Goal: Task Accomplishment & Management: Manage account settings

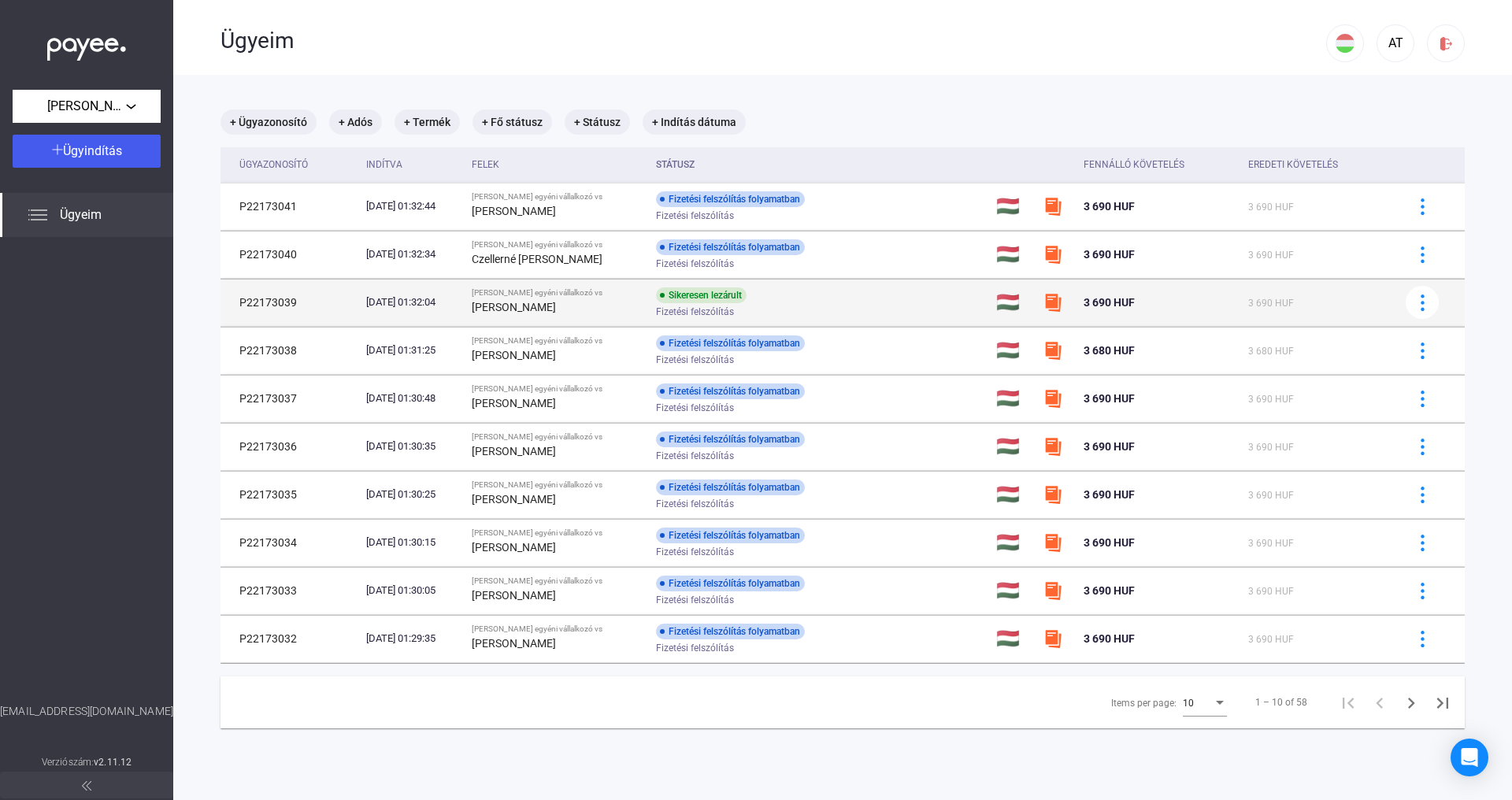
drag, startPoint x: 588, startPoint y: 308, endPoint x: 502, endPoint y: 306, distance: 86.0
click at [502, 306] on td "[PERSON_NAME] egyéni vállalkozó vs [PERSON_NAME]" at bounding box center [557, 303] width 185 height 47
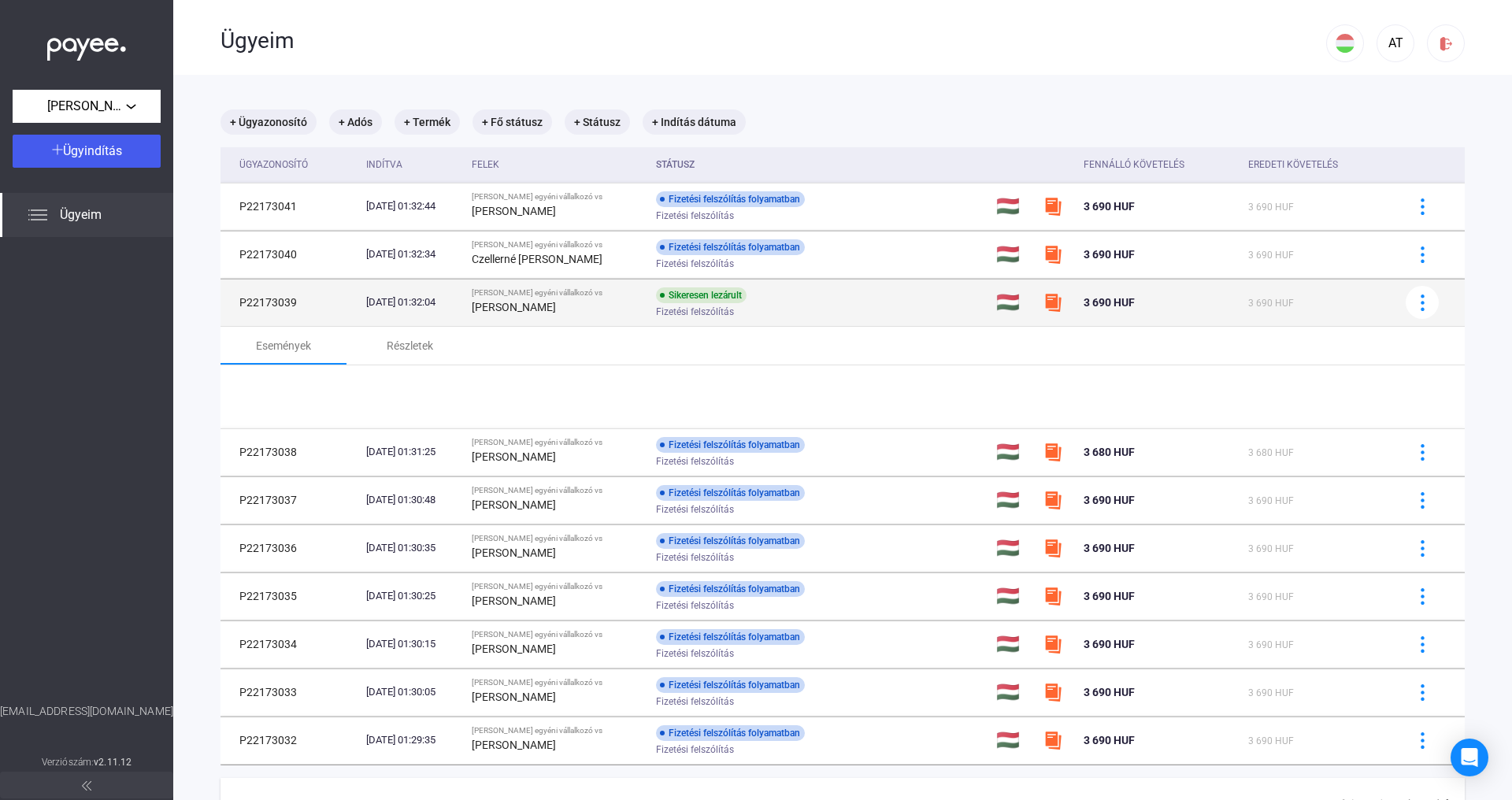
copy strong "[PERSON_NAME]"
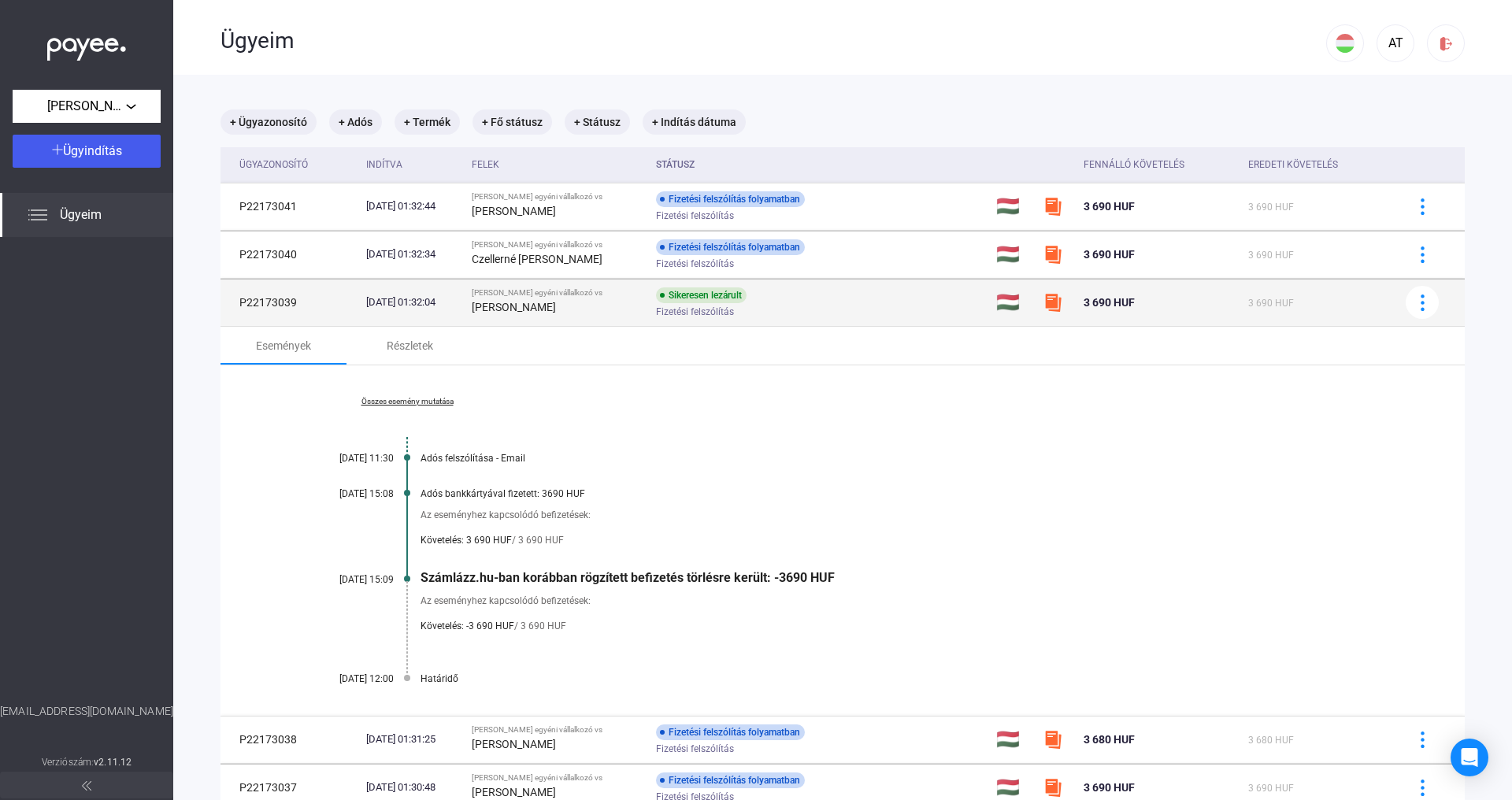
click at [1060, 301] on img at bounding box center [1053, 302] width 19 height 19
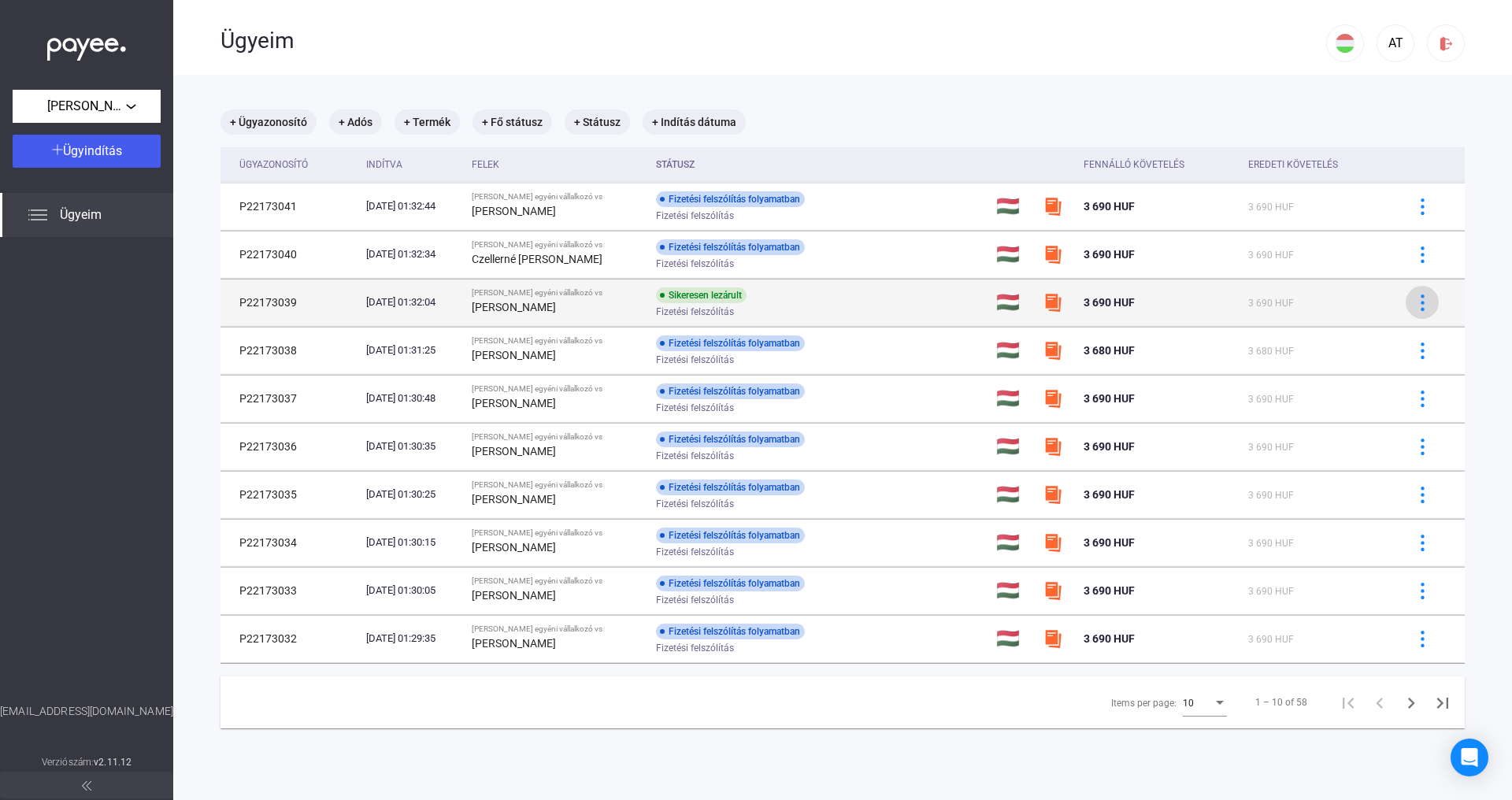
click at [1411, 295] on div at bounding box center [1423, 303] width 24 height 17
click at [546, 299] on div at bounding box center [756, 400] width 1512 height 800
drag, startPoint x: 498, startPoint y: 307, endPoint x: 665, endPoint y: 314, distance: 167.1
click at [665, 314] on tr "P22173039 [DATE] 01:32:04 [PERSON_NAME] egyéni vállalkozó vs [PERSON_NAME] lezá…" at bounding box center [843, 303] width 1245 height 47
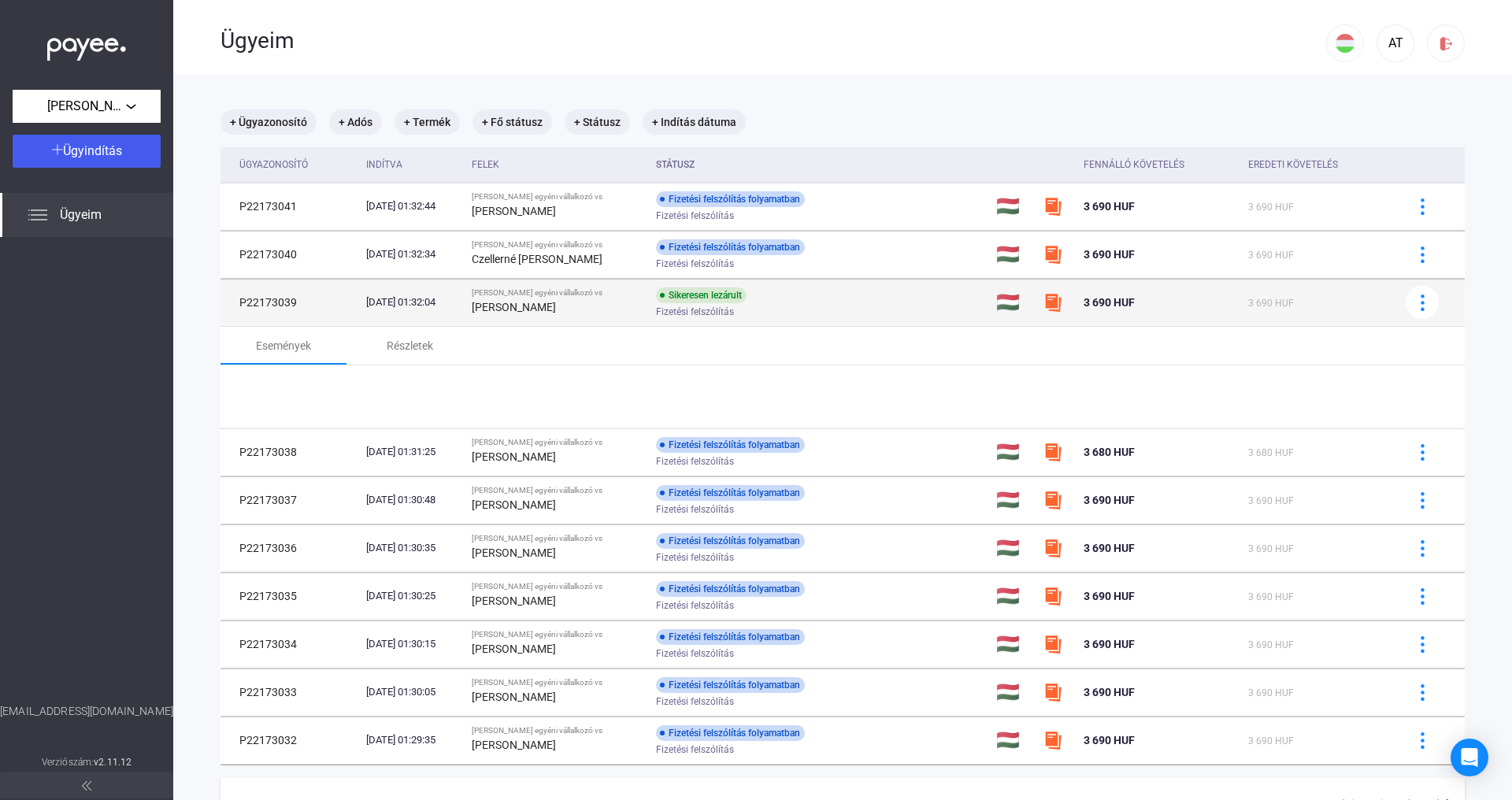
click at [630, 309] on div "[PERSON_NAME]" at bounding box center [557, 307] width 172 height 19
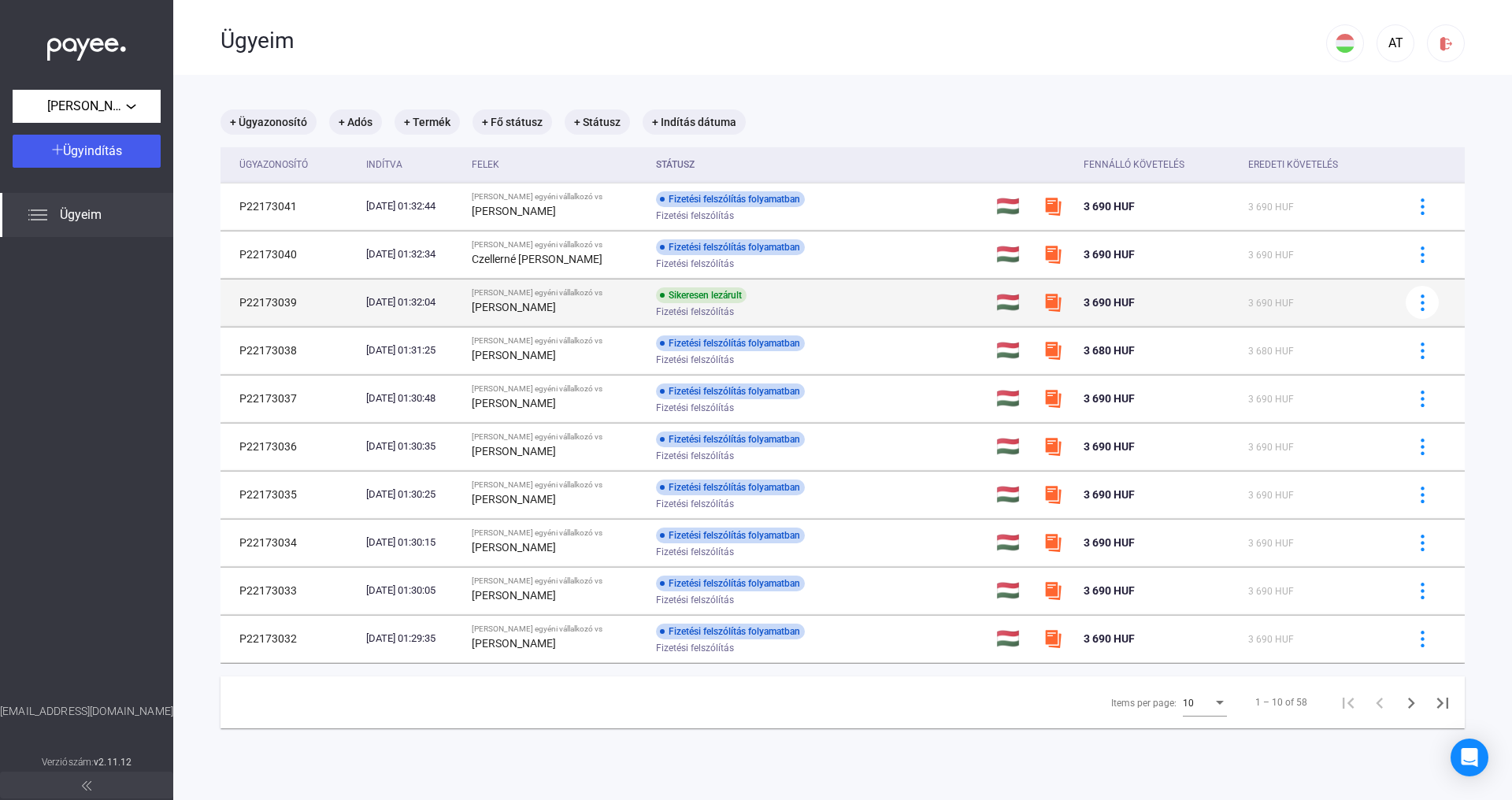
click at [630, 309] on div "[PERSON_NAME]" at bounding box center [557, 307] width 172 height 19
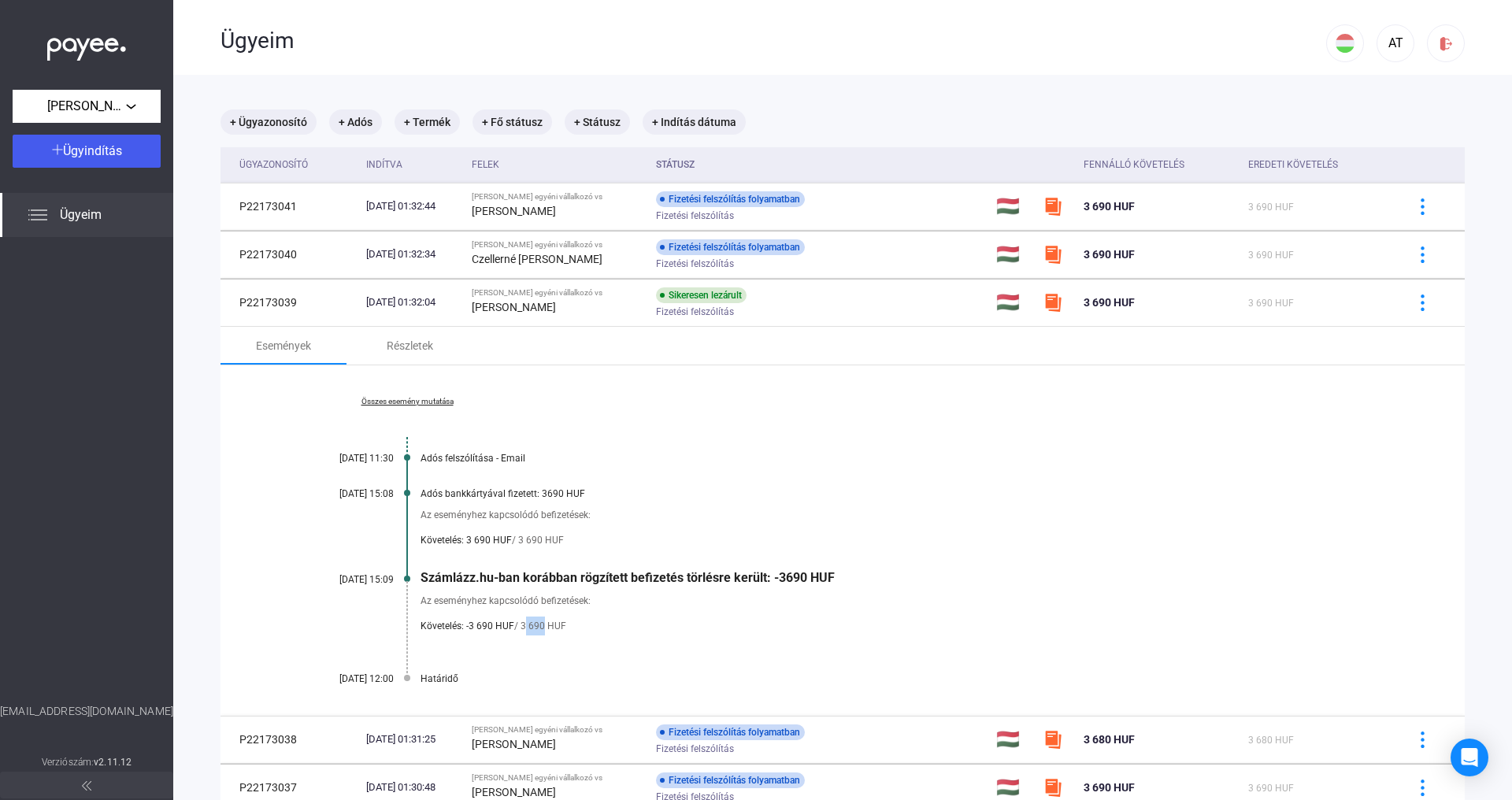
drag, startPoint x: 521, startPoint y: 626, endPoint x: 539, endPoint y: 628, distance: 18.1
click at [539, 628] on span "/ 3 690 HUF" at bounding box center [540, 625] width 52 height 19
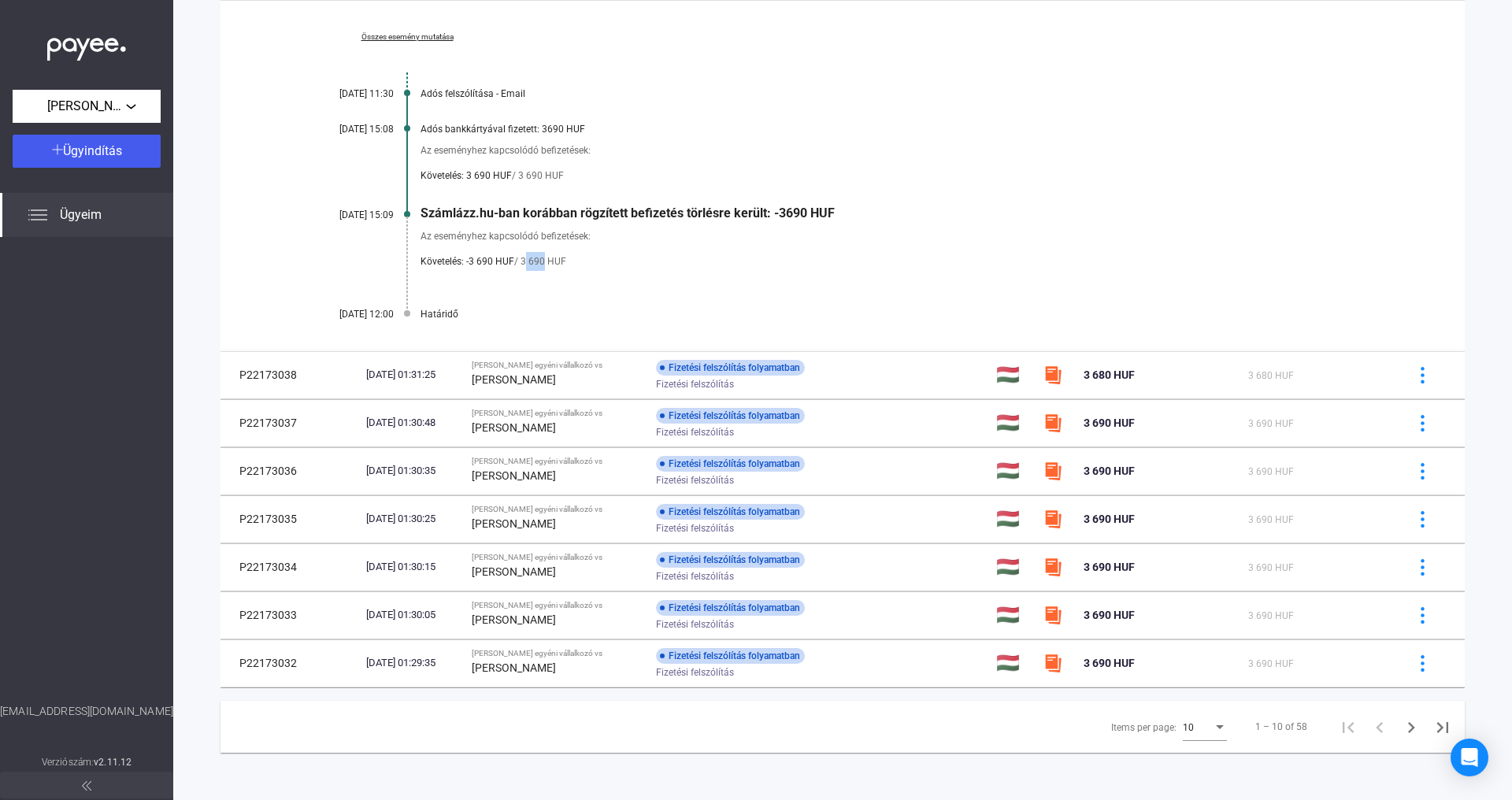
scroll to position [365, 0]
click at [1412, 728] on icon "Next page" at bounding box center [1411, 727] width 22 height 22
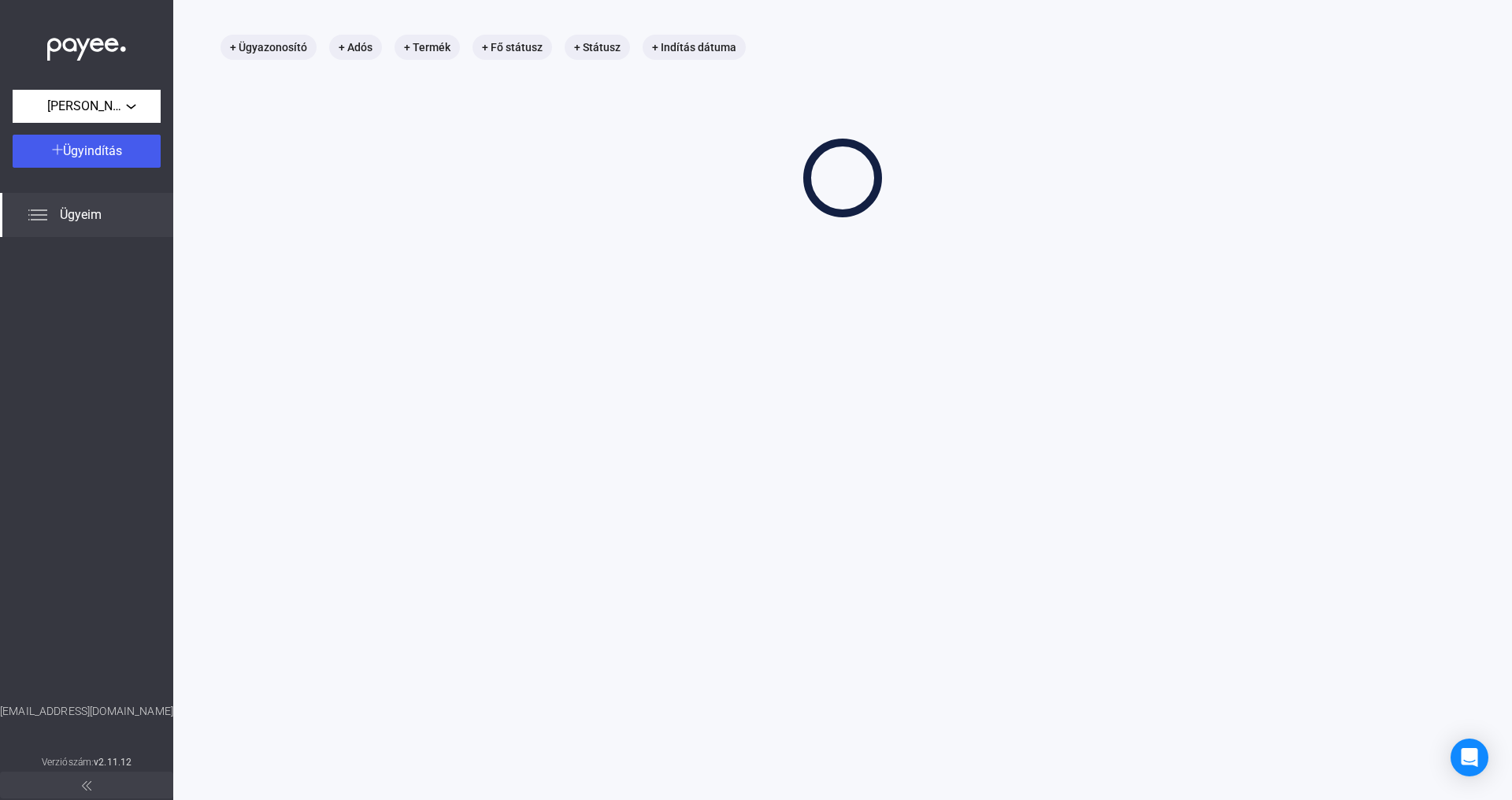
scroll to position [75, 0]
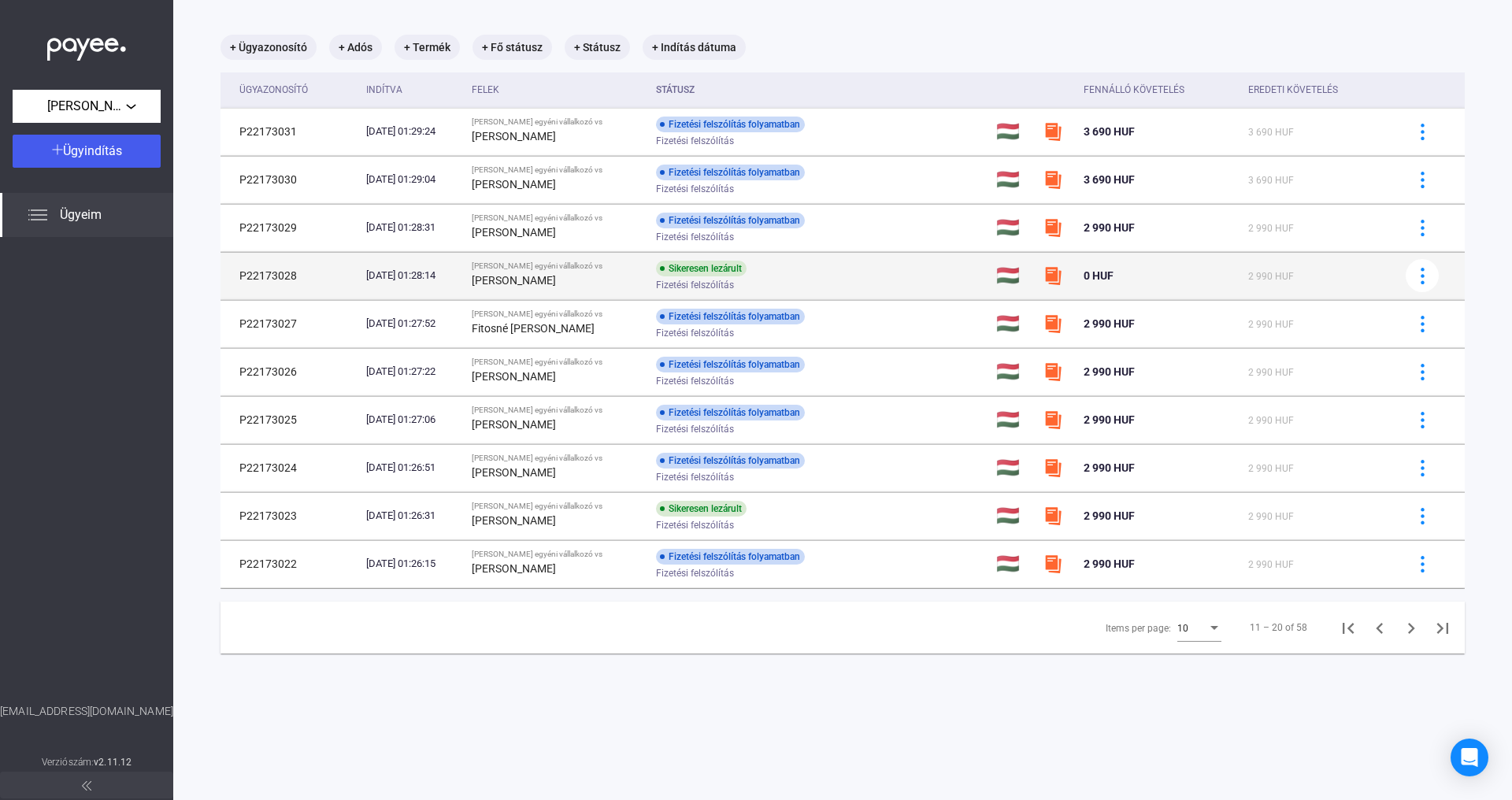
drag, startPoint x: 509, startPoint y: 278, endPoint x: 632, endPoint y: 277, distance: 123.0
click at [632, 277] on div "[PERSON_NAME]" at bounding box center [557, 280] width 172 height 19
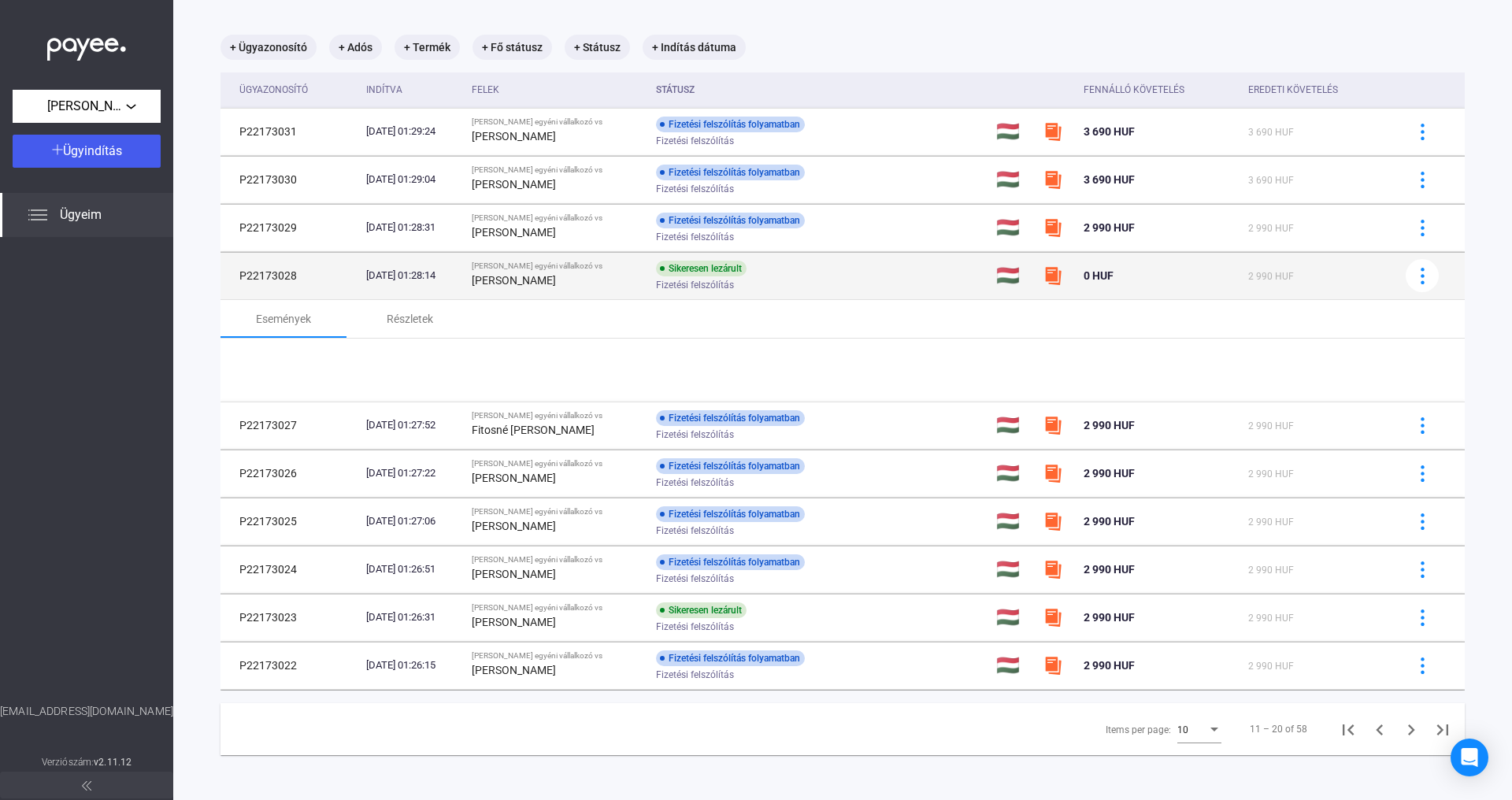
copy strong "[PERSON_NAME]"
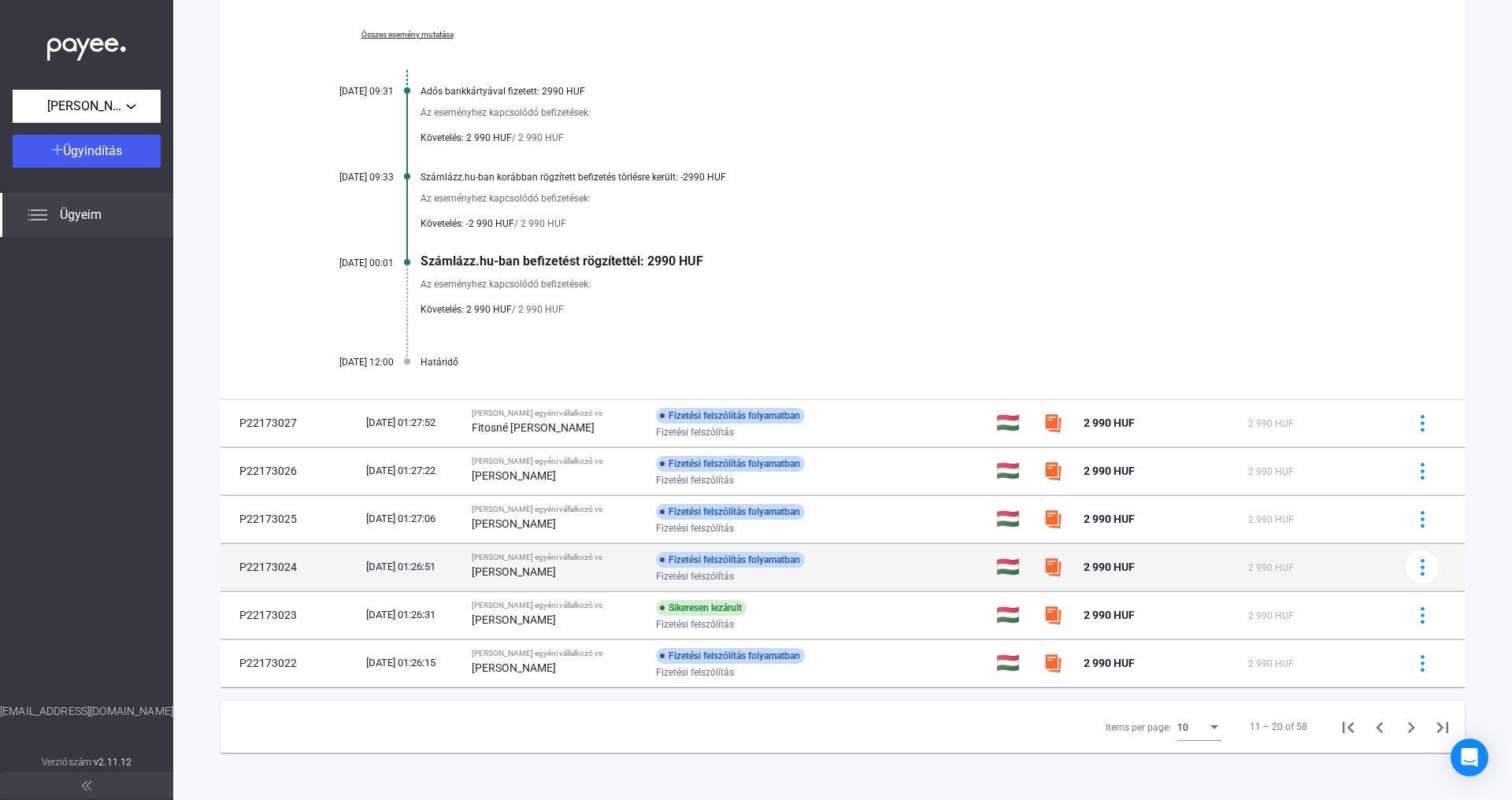
scroll to position [415, 0]
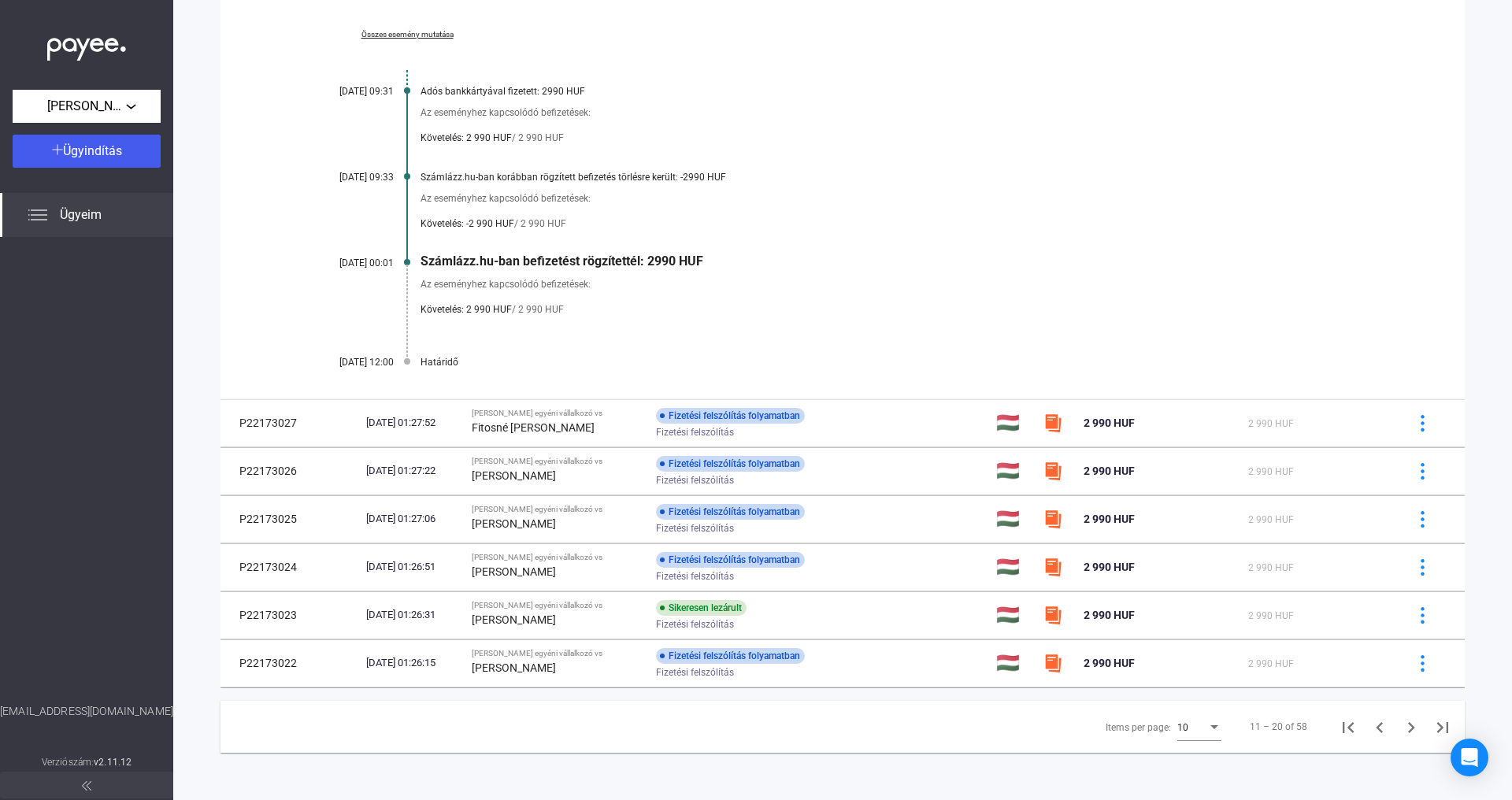
drag, startPoint x: 584, startPoint y: 621, endPoint x: 505, endPoint y: 620, distance: 79.0
click at [505, 620] on td "[PERSON_NAME] egyéni vállalkozó vs [PERSON_NAME]" at bounding box center [557, 615] width 185 height 47
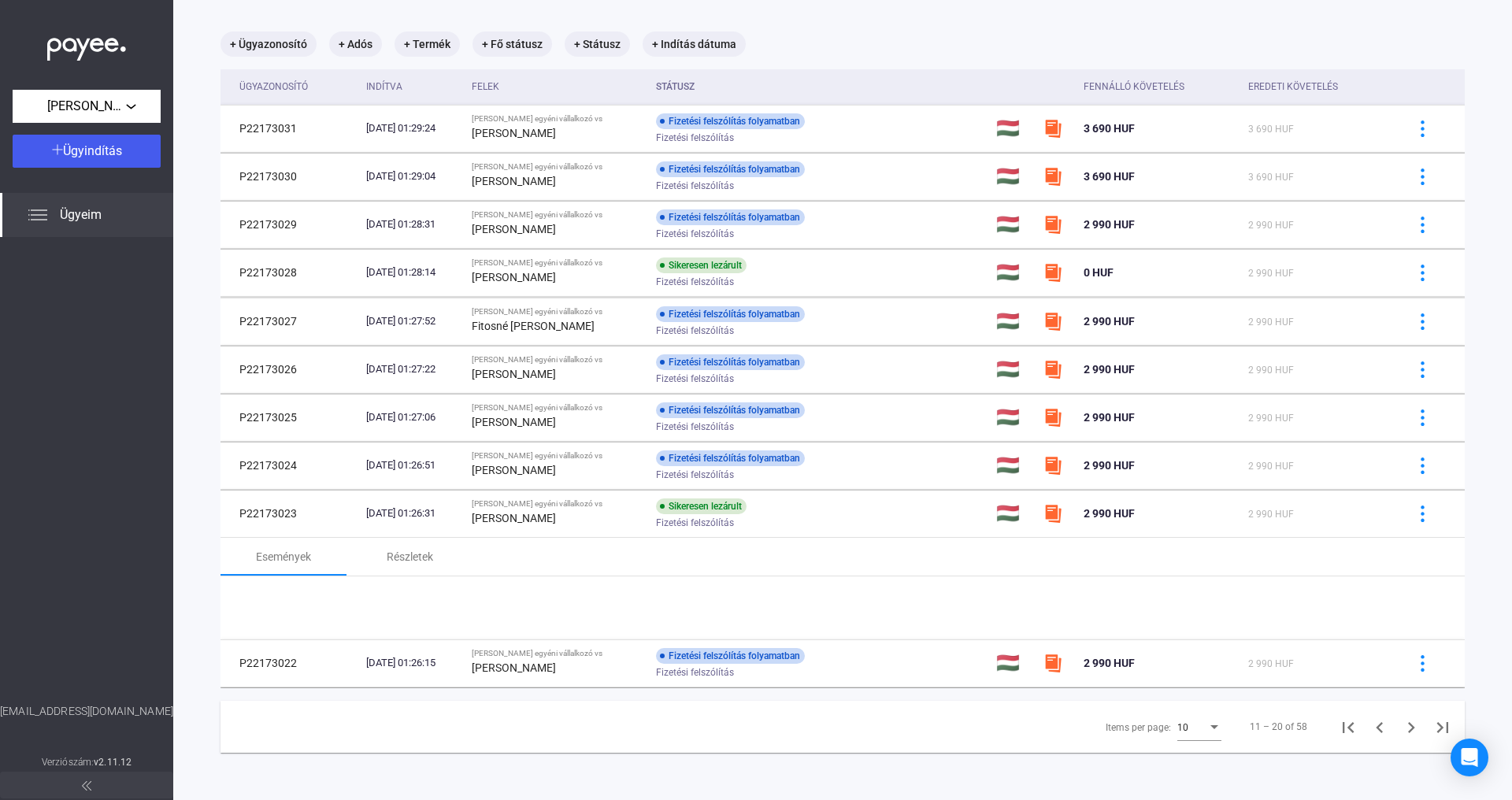
copy strong "[PERSON_NAME]"
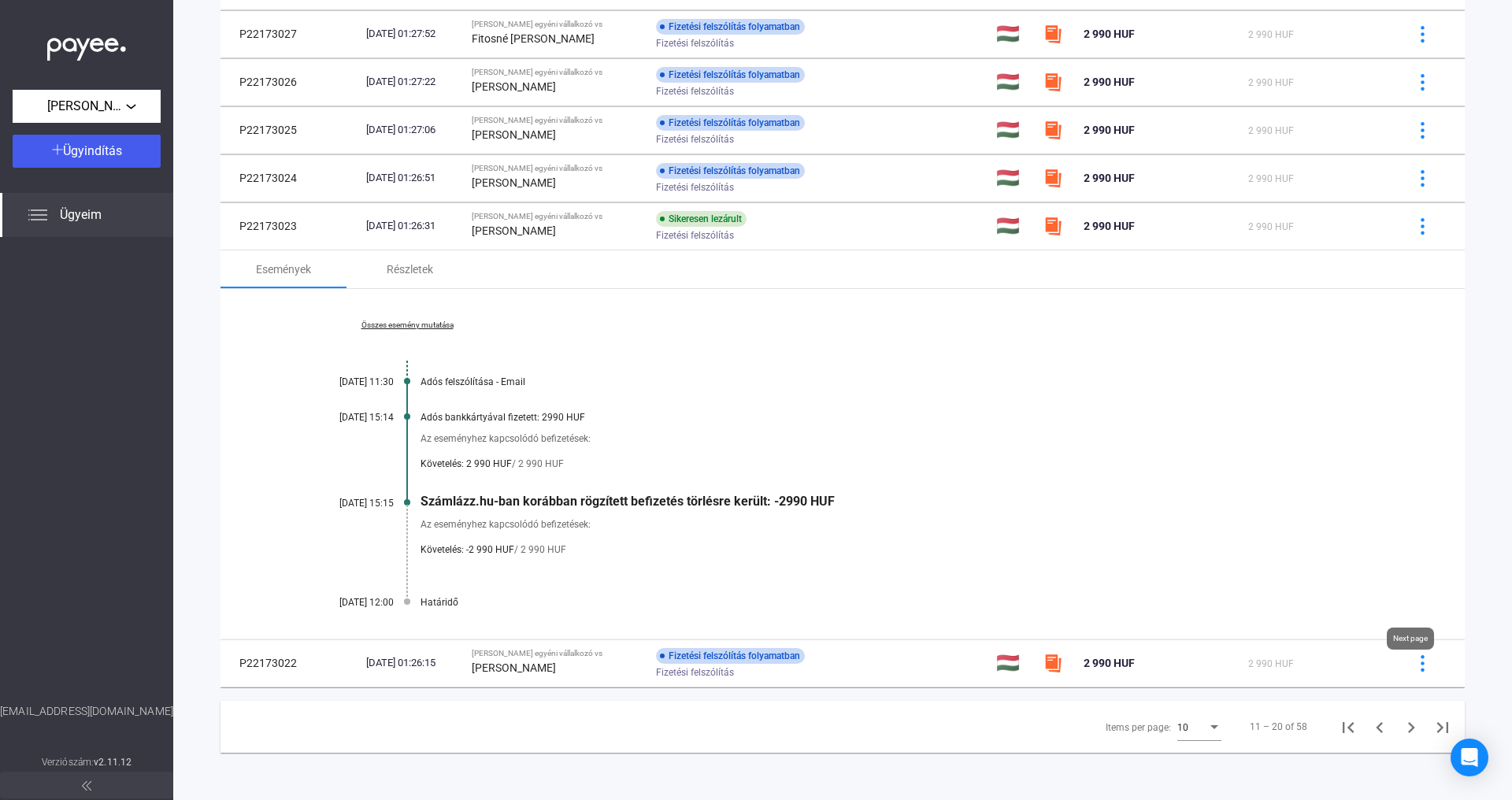
click at [1415, 716] on icon "Next page" at bounding box center [1411, 727] width 22 height 22
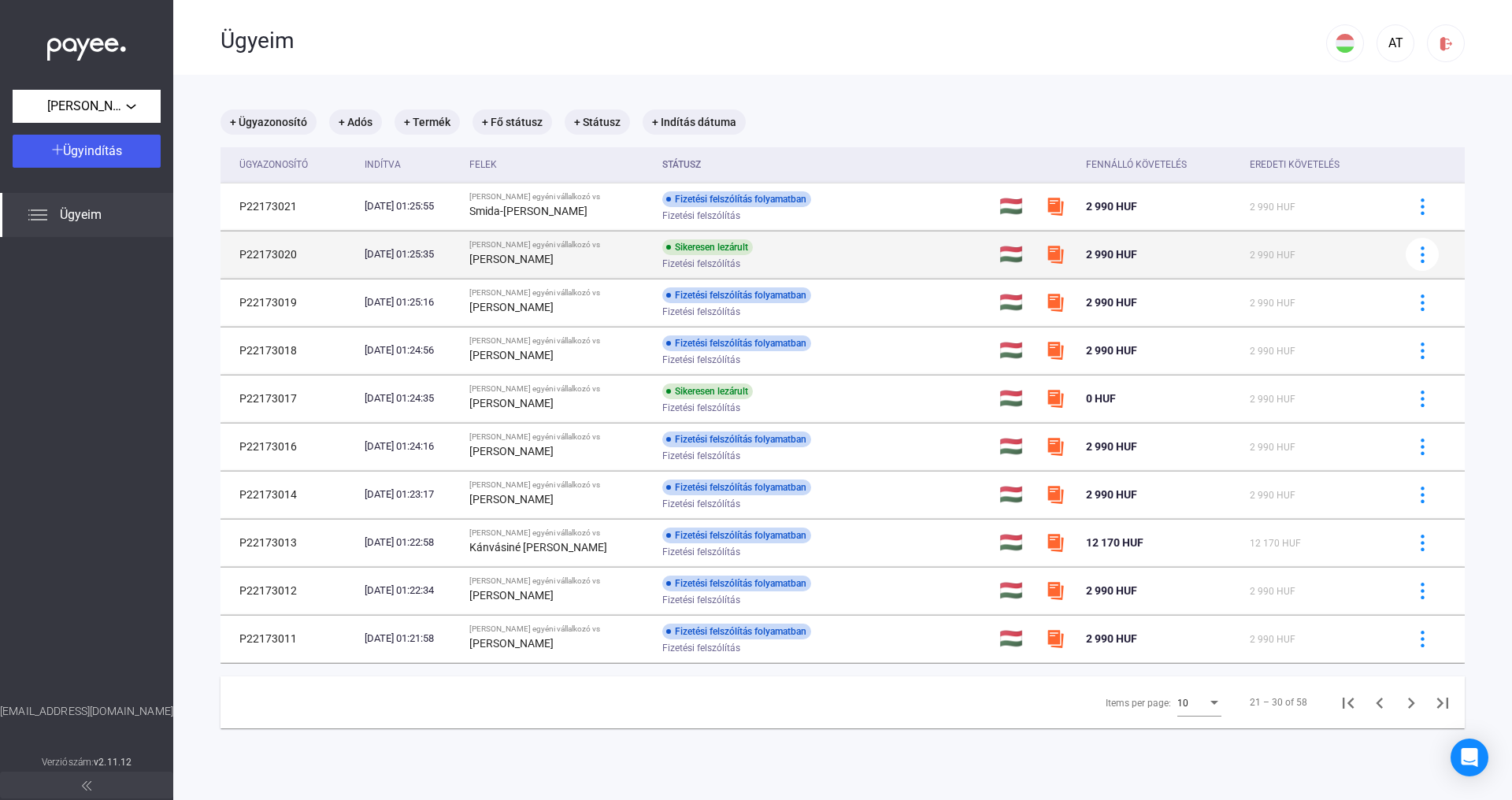
drag, startPoint x: 575, startPoint y: 259, endPoint x: 505, endPoint y: 260, distance: 70.0
click at [505, 260] on div "[PERSON_NAME]" at bounding box center [558, 258] width 180 height 19
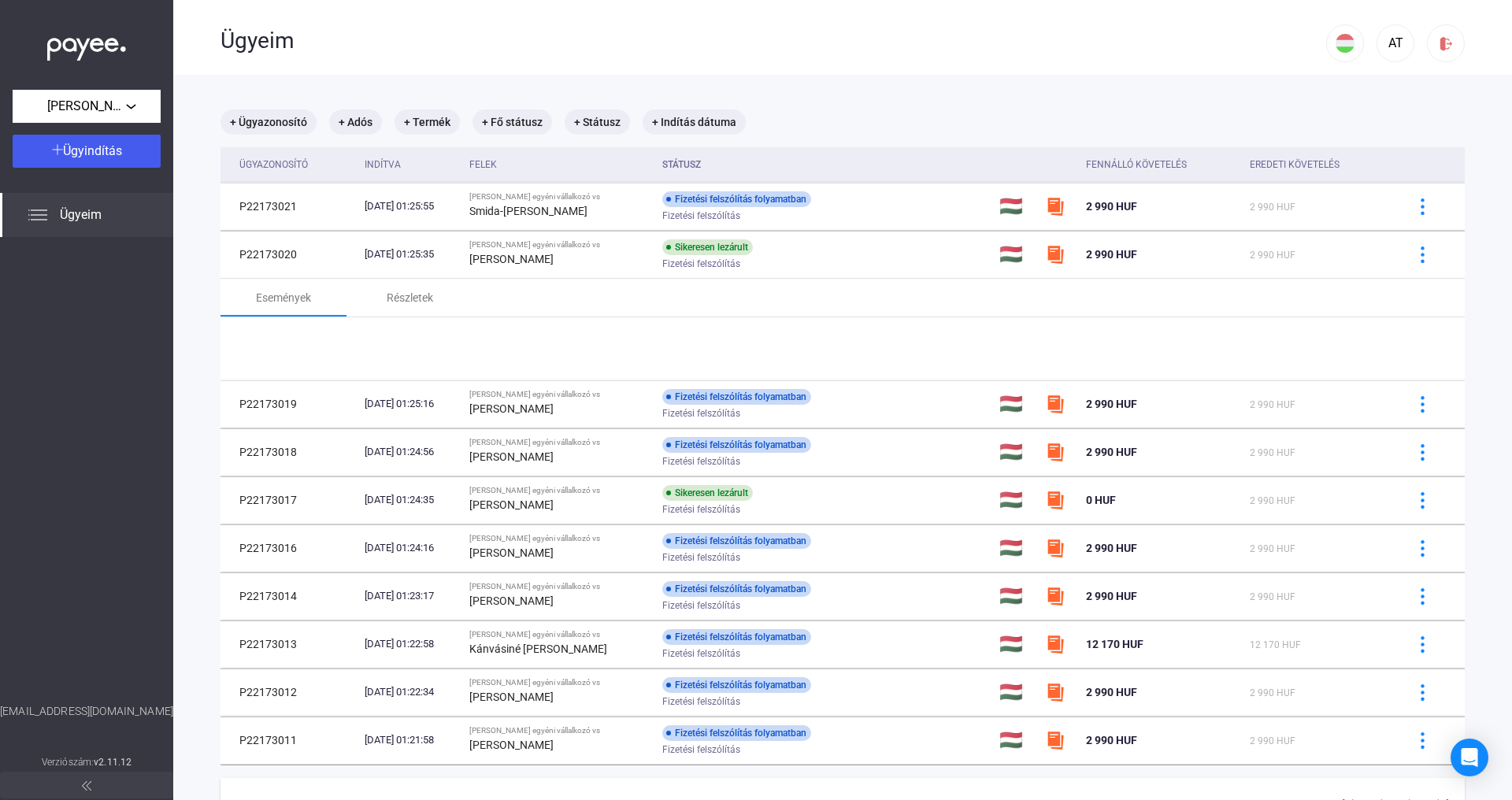
copy strong "[PERSON_NAME]"
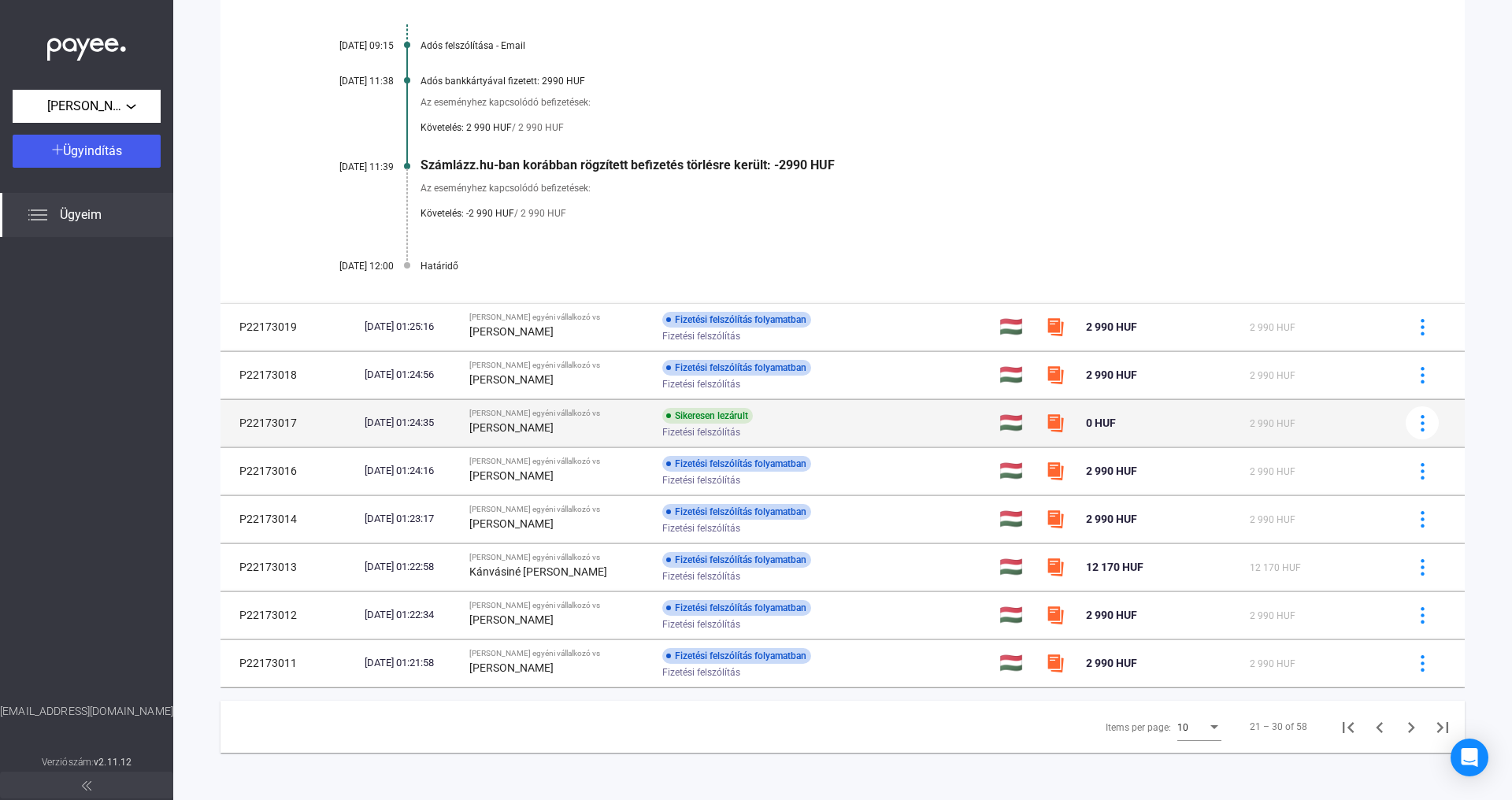
drag, startPoint x: 595, startPoint y: 427, endPoint x: 492, endPoint y: 430, distance: 103.0
click at [492, 430] on tr "P22173017 [DATE] 01:24:35 [PERSON_NAME] egyéni vállalkozó vs [PERSON_NAME] Sike…" at bounding box center [843, 423] width 1245 height 47
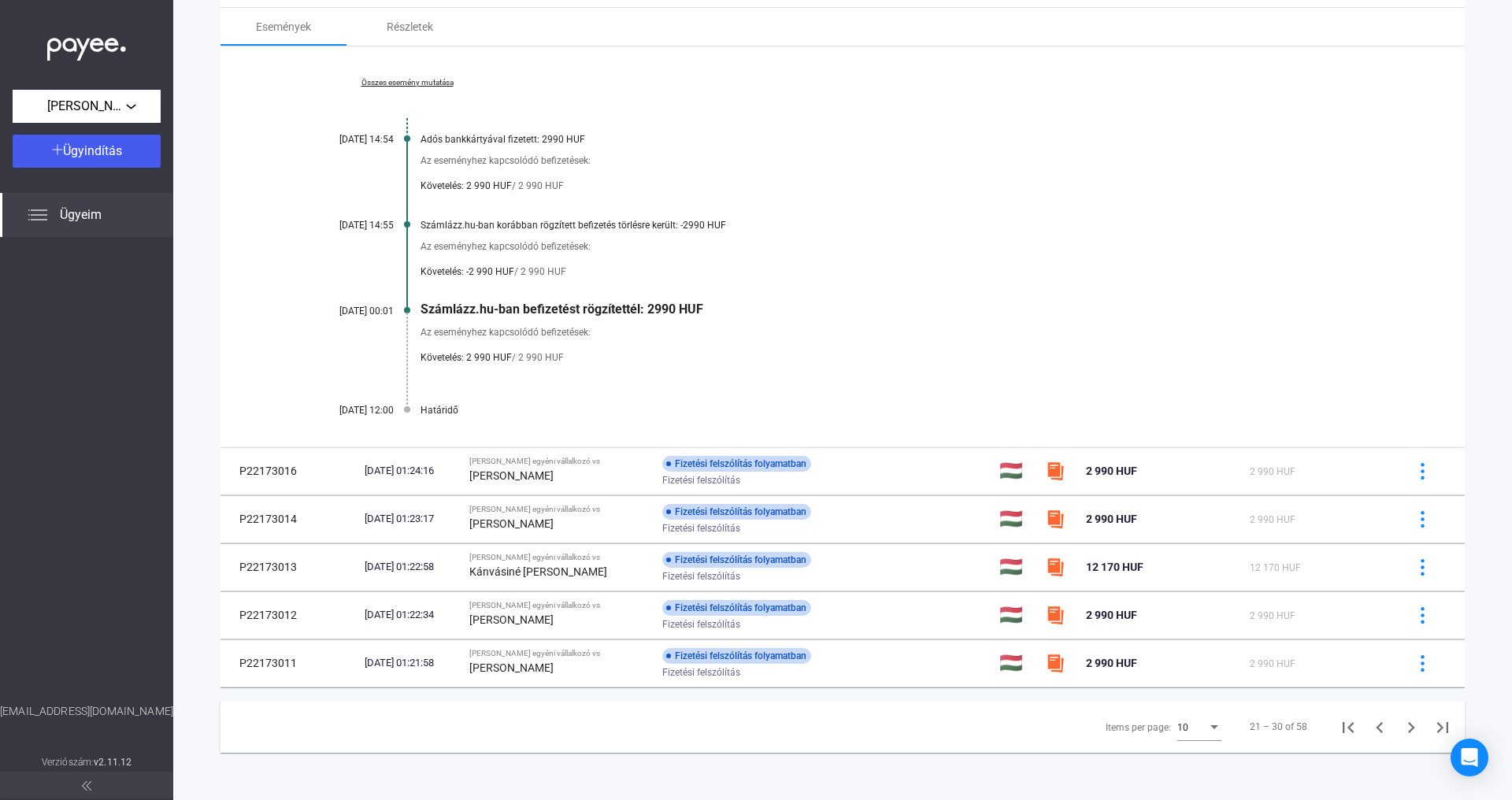
scroll to position [415, 0]
click at [1410, 721] on icon "Next page" at bounding box center [1411, 727] width 22 height 22
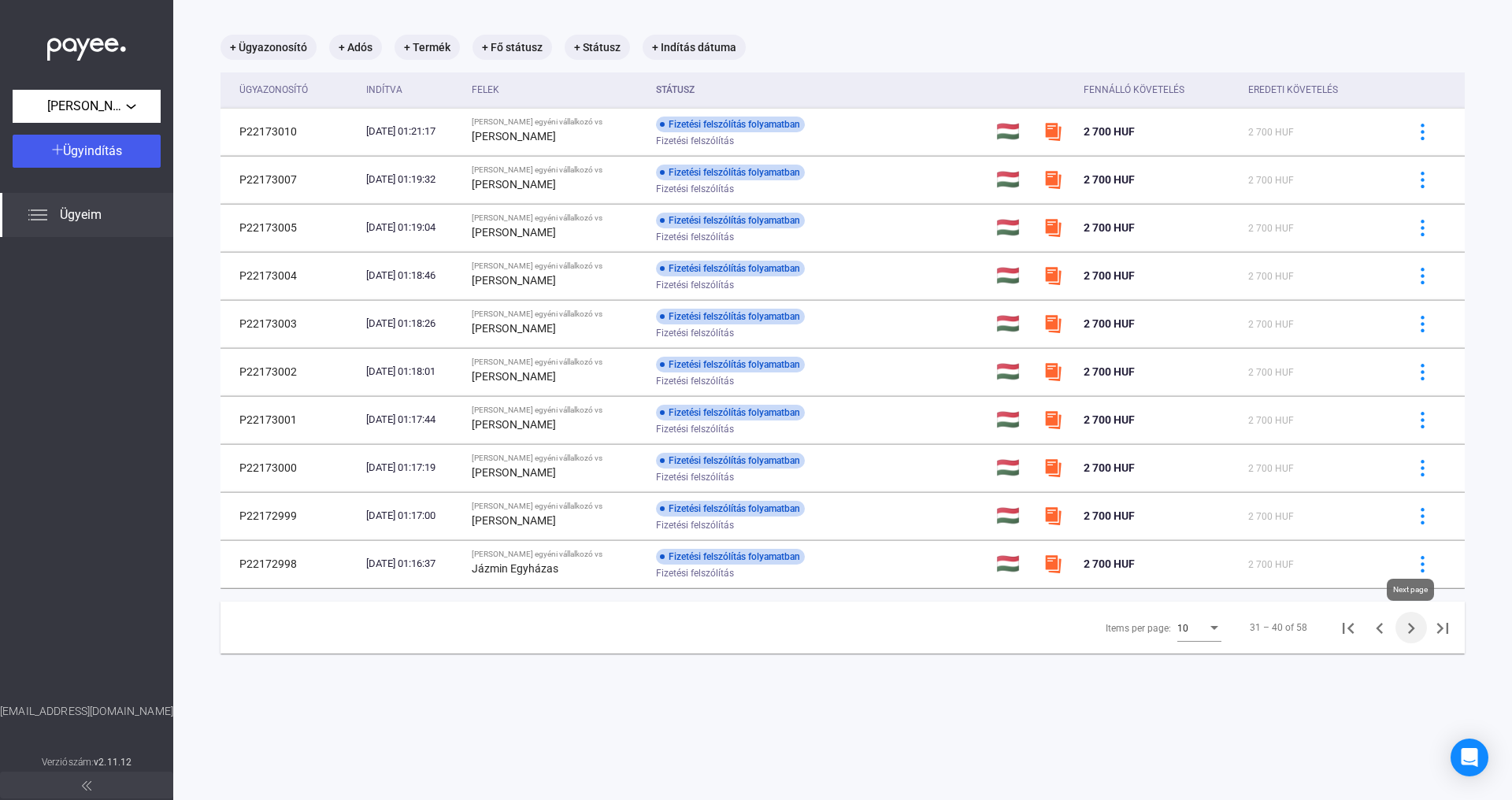
click at [1410, 628] on icon "Next page" at bounding box center [1411, 628] width 22 height 22
click at [1411, 632] on icon "Next page" at bounding box center [1411, 628] width 7 height 11
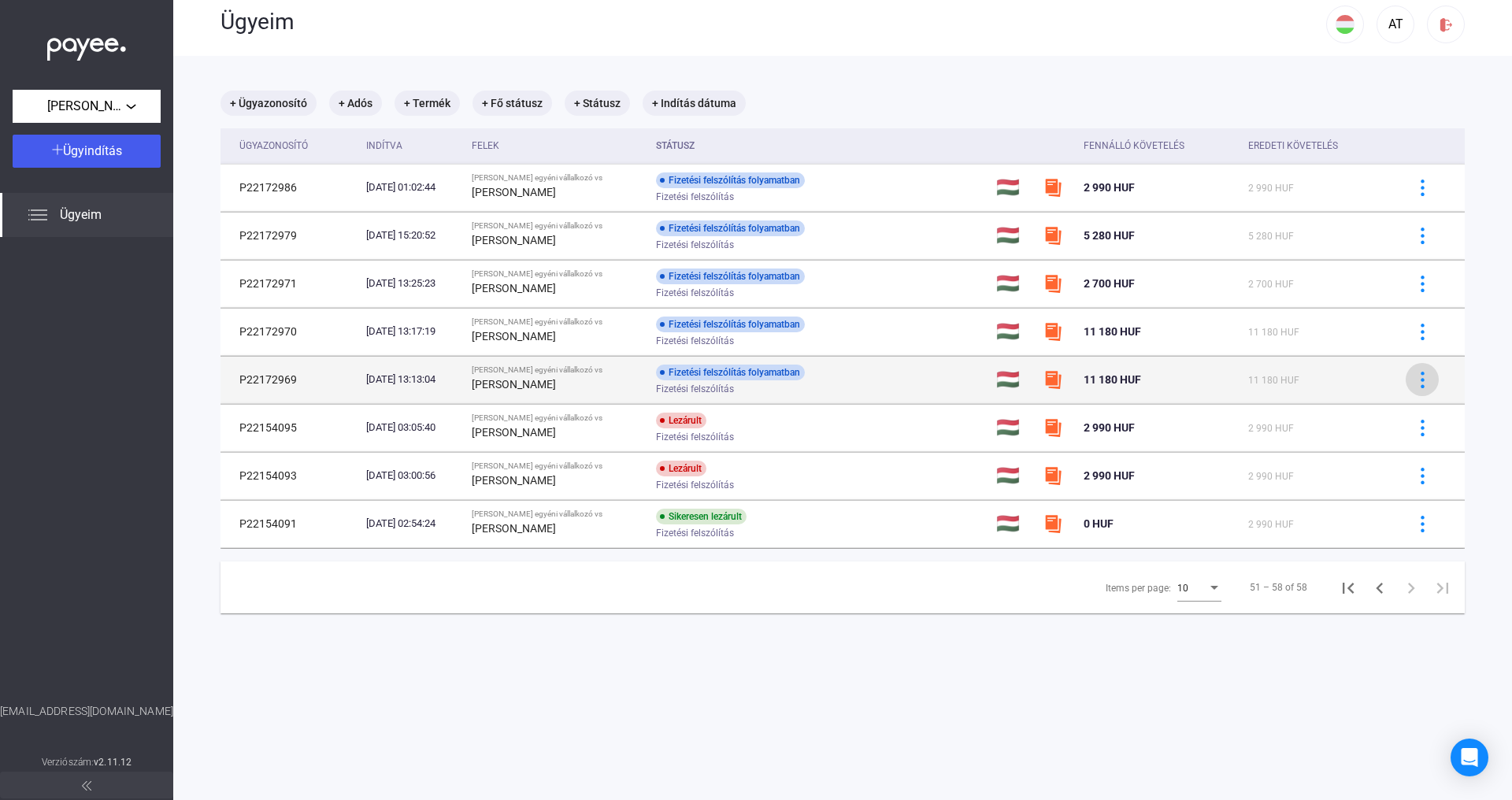
click at [1412, 378] on div at bounding box center [1423, 379] width 24 height 17
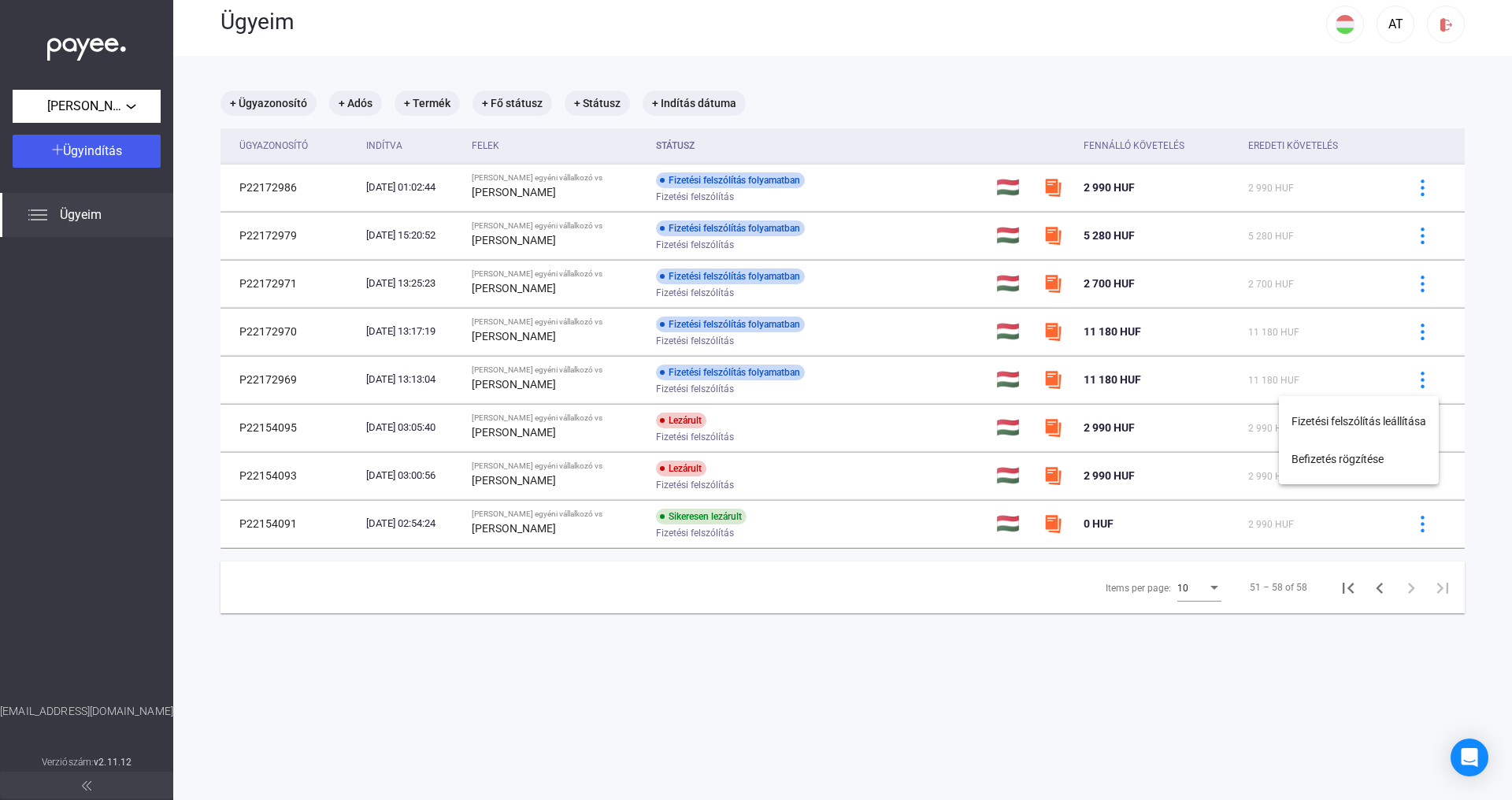
click at [1121, 587] on div at bounding box center [756, 400] width 1512 height 800
click at [1206, 595] on div "10" at bounding box center [1192, 588] width 29 height 19
drag, startPoint x: 1184, startPoint y: 602, endPoint x: 1177, endPoint y: 625, distance: 24.0
click at [1184, 603] on mat-option "25" at bounding box center [1201, 617] width 70 height 29
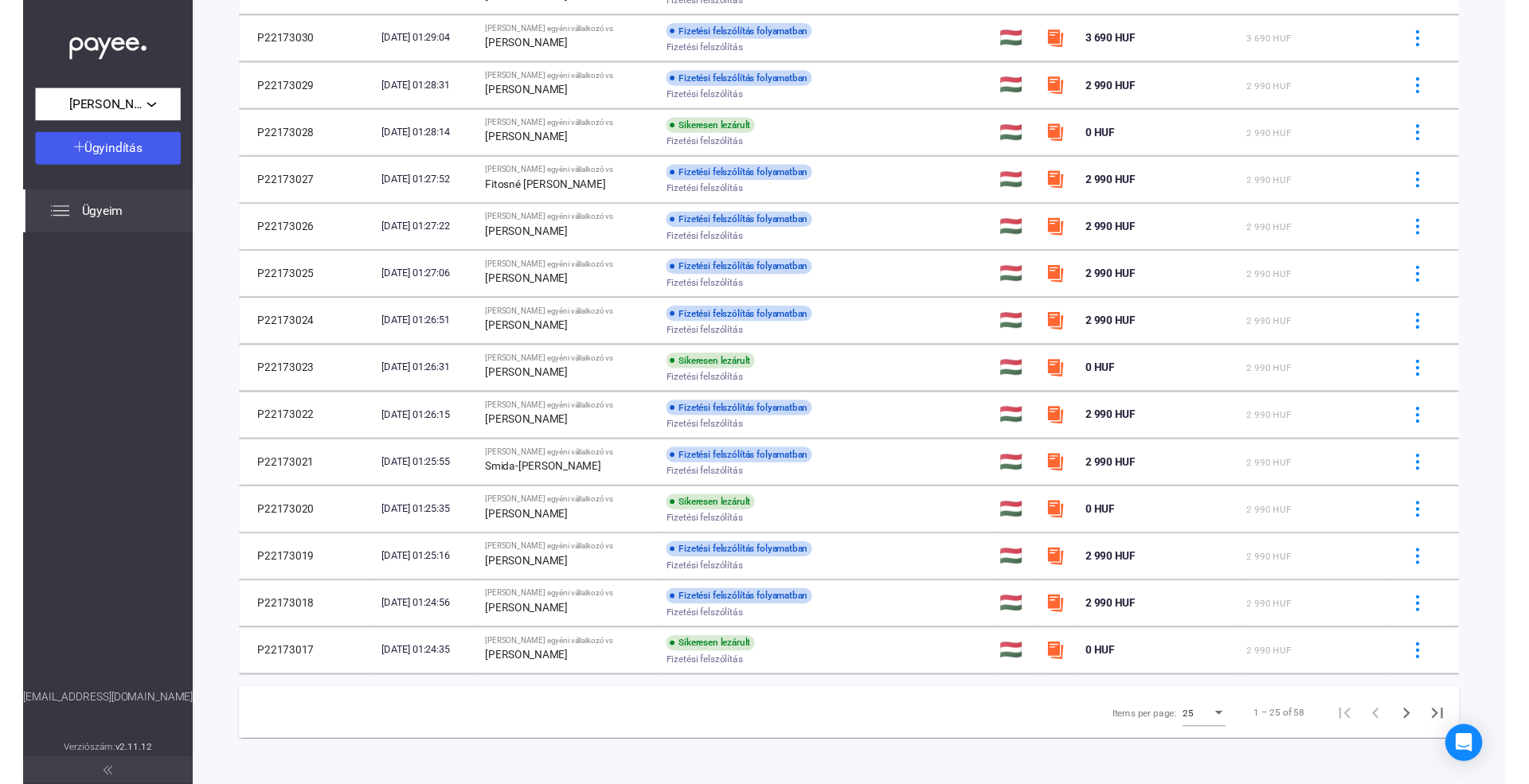
scroll to position [704, 0]
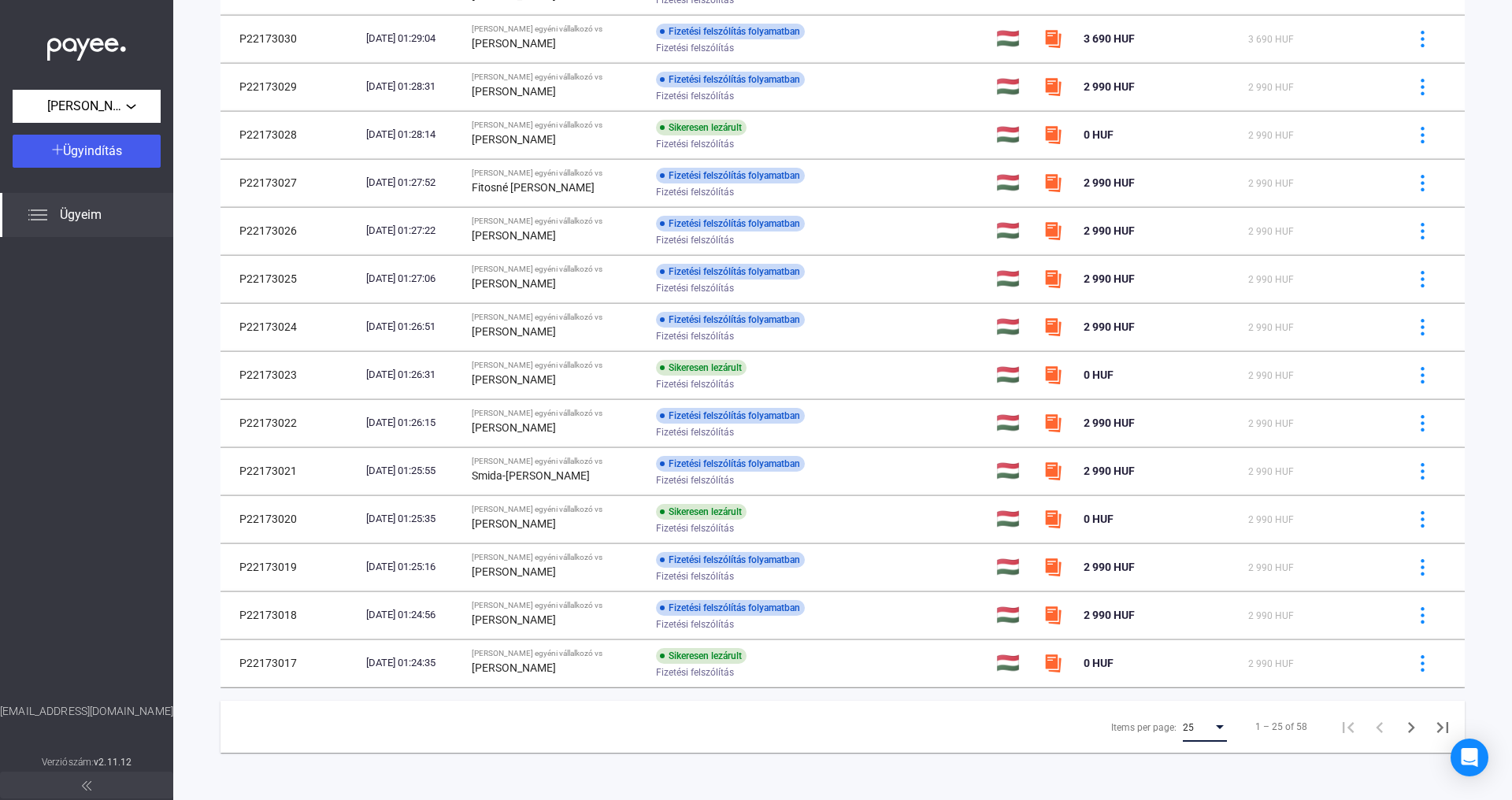
click at [1206, 726] on div "25" at bounding box center [1197, 727] width 29 height 19
click at [1200, 723] on span "25" at bounding box center [1207, 727] width 44 height 19
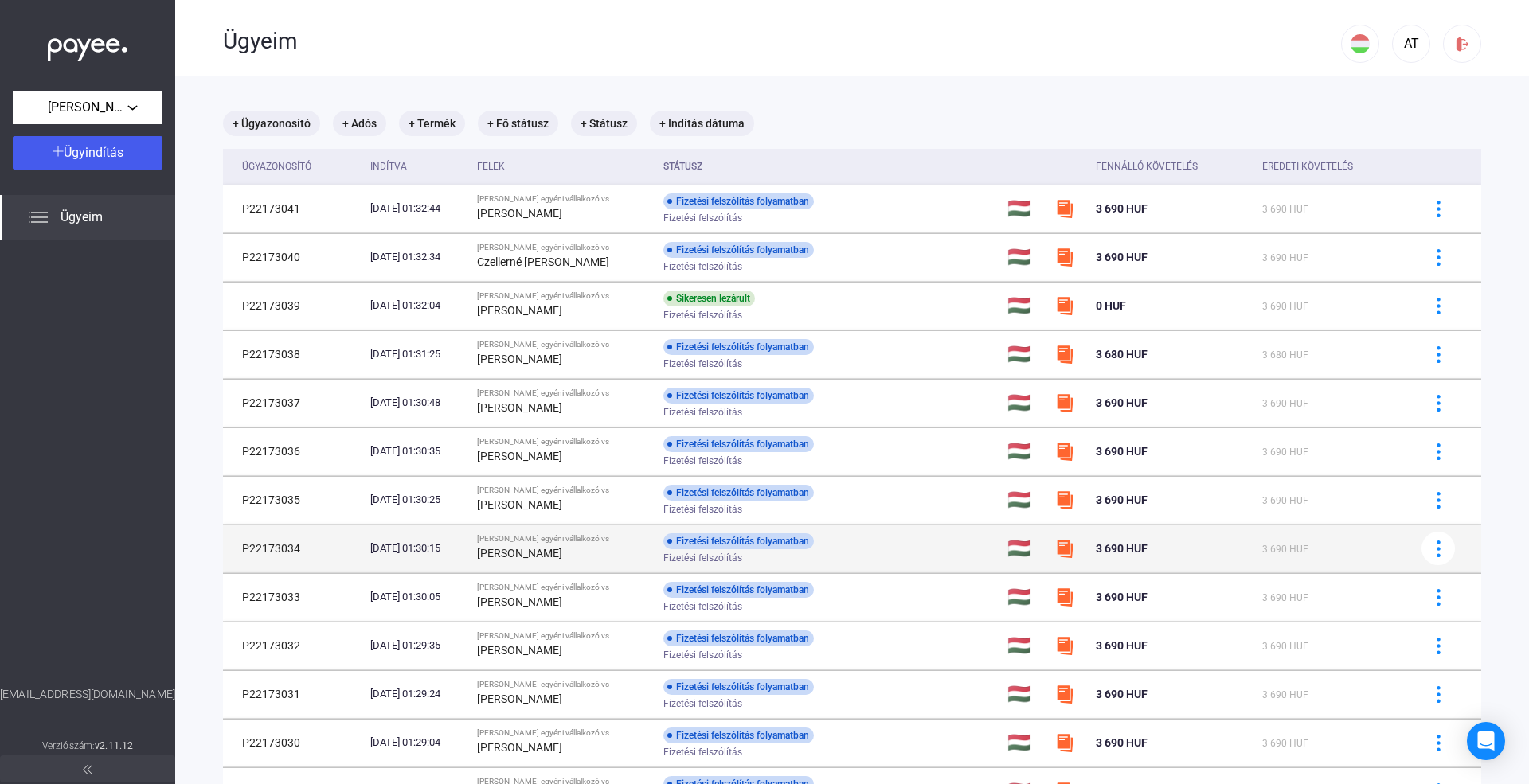
scroll to position [0, 0]
